Goal: Information Seeking & Learning: Learn about a topic

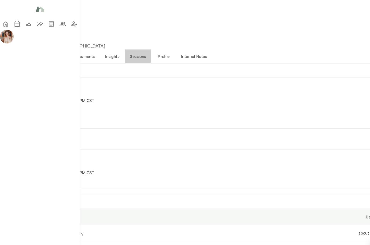
click at [142, 46] on button "Sessions" at bounding box center [129, 52] width 24 height 13
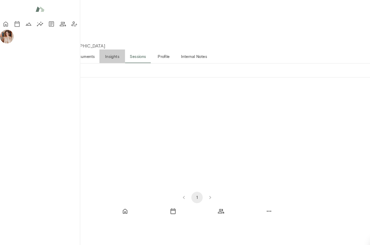
click at [117, 46] on button "Insights" at bounding box center [105, 52] width 24 height 13
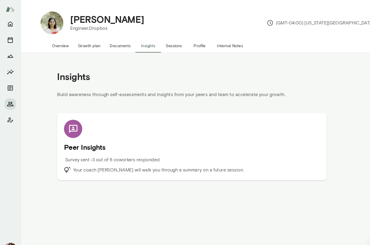
click at [78, 141] on h5 "Peer Insights" at bounding box center [180, 138] width 240 height 9
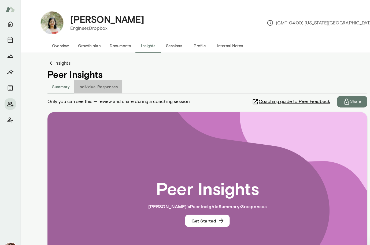
click at [103, 77] on button "Individual Responses" at bounding box center [91, 81] width 45 height 13
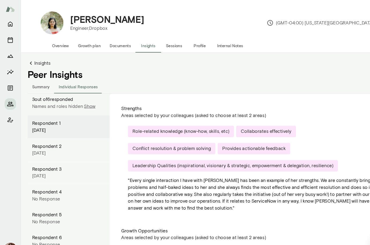
click at [46, 120] on div "August 2025" at bounding box center [64, 122] width 69 height 6
click at [44, 137] on div "Respondent 2" at bounding box center [64, 137] width 69 height 6
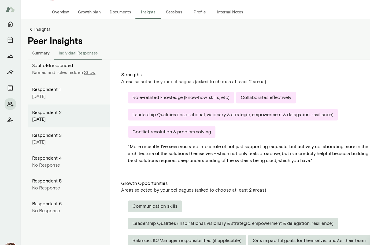
scroll to position [33, 0]
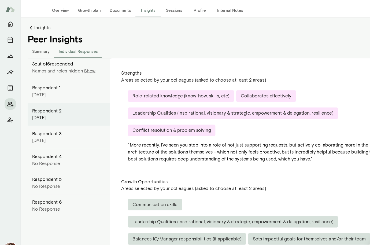
click at [84, 68] on p "Show" at bounding box center [84, 66] width 11 height 6
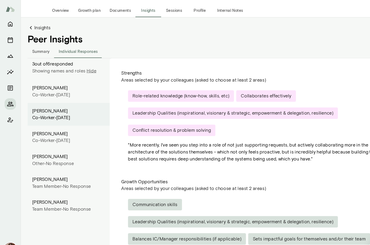
click at [62, 91] on div "Co-worker • August 2025" at bounding box center [64, 89] width 69 height 6
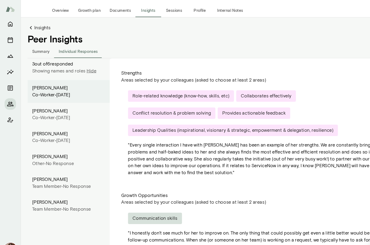
click at [62, 104] on div "Michael Nicol" at bounding box center [64, 104] width 69 height 6
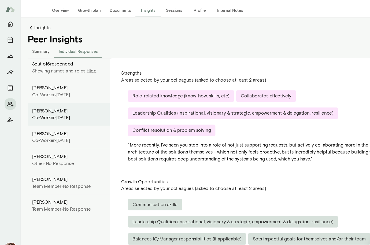
click at [60, 125] on div "Joey Topasna" at bounding box center [64, 125] width 69 height 6
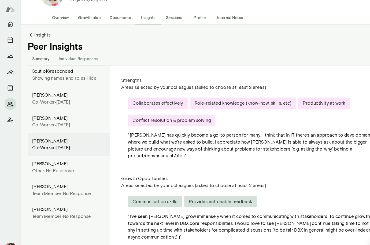
click at [28, 35] on icon at bounding box center [29, 32] width 6 height 6
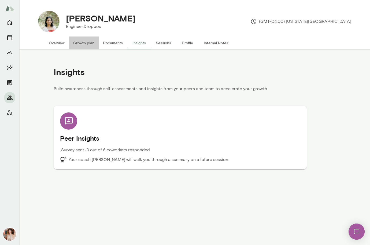
click at [83, 43] on button "Growth plan" at bounding box center [84, 42] width 30 height 13
